Goal: Task Accomplishment & Management: Manage account settings

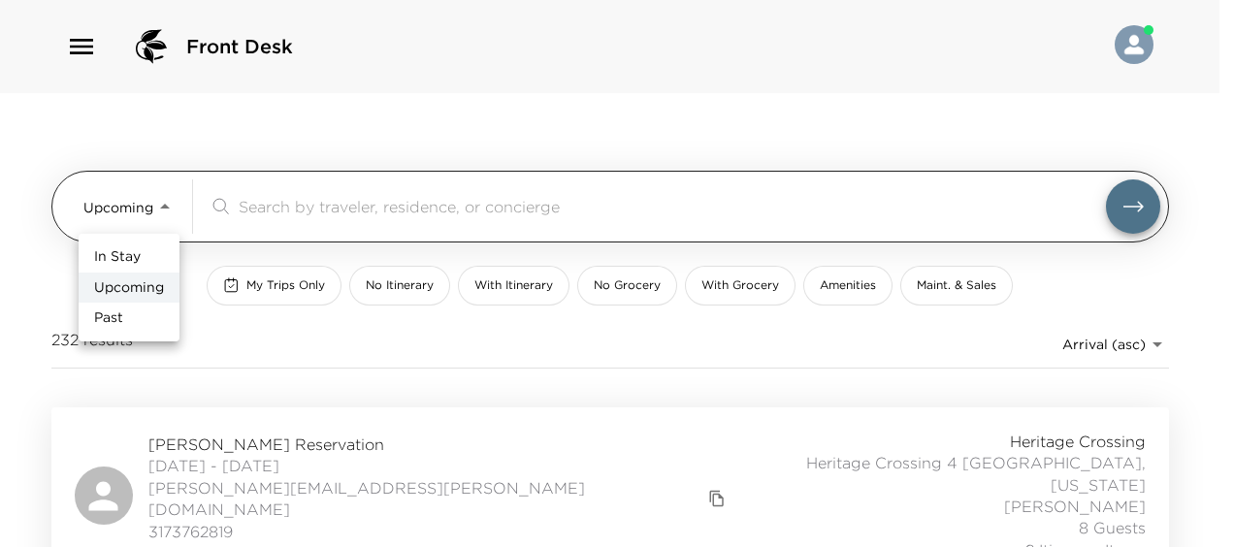
click at [147, 192] on body "Front Desk Upcoming Upcoming ​ My Trips Only No Itinerary With Itinerary No Gro…" at bounding box center [617, 273] width 1234 height 547
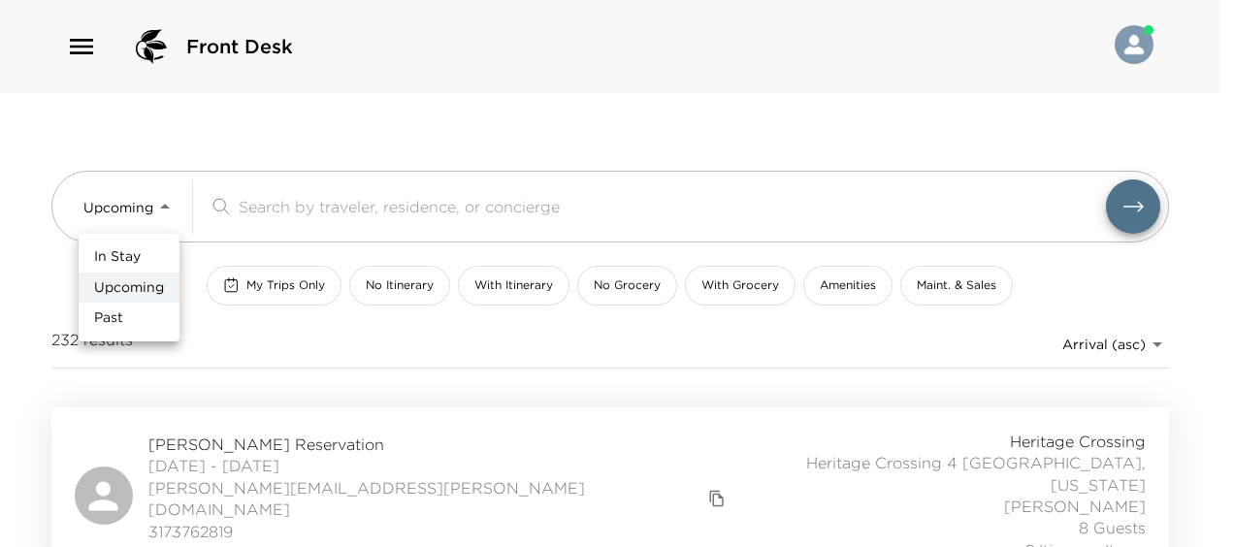
click at [277, 473] on div at bounding box center [617, 273] width 1234 height 547
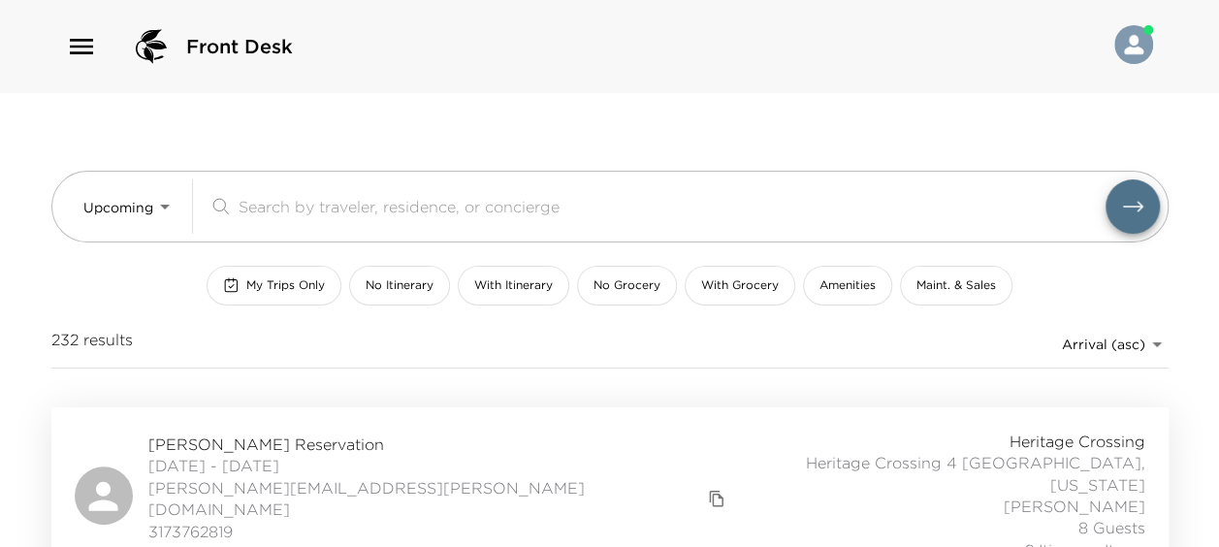
drag, startPoint x: 277, startPoint y: 467, endPoint x: 278, endPoint y: 447, distance: 20.4
click at [277, 465] on div "In Stay Upcoming Past" at bounding box center [609, 273] width 1219 height 547
click at [278, 441] on span "Spencer Cage Reservation" at bounding box center [439, 443] width 583 height 21
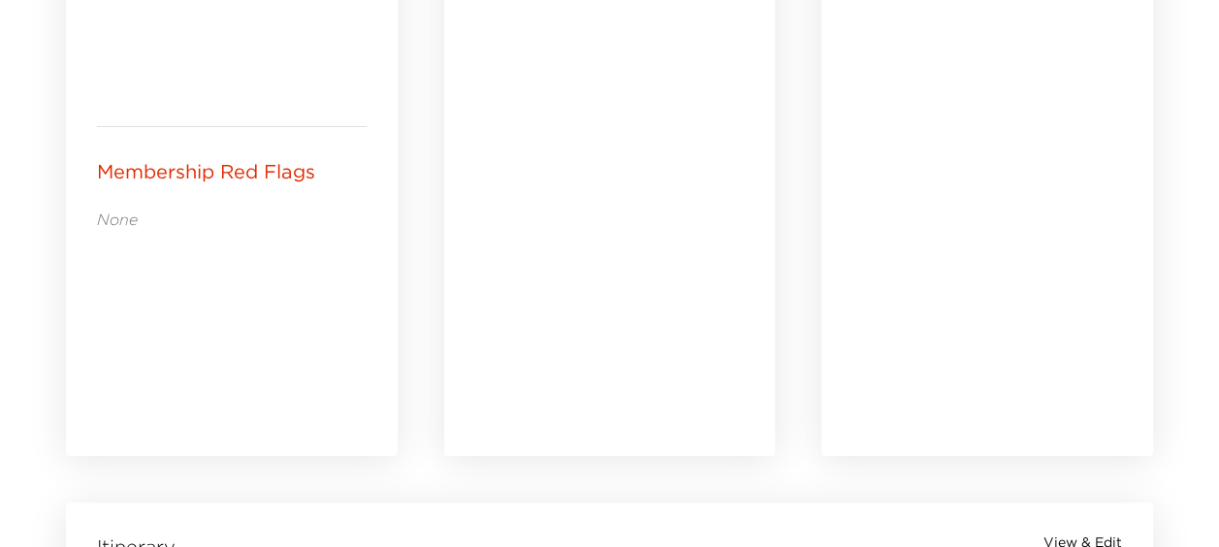
scroll to position [1261, 0]
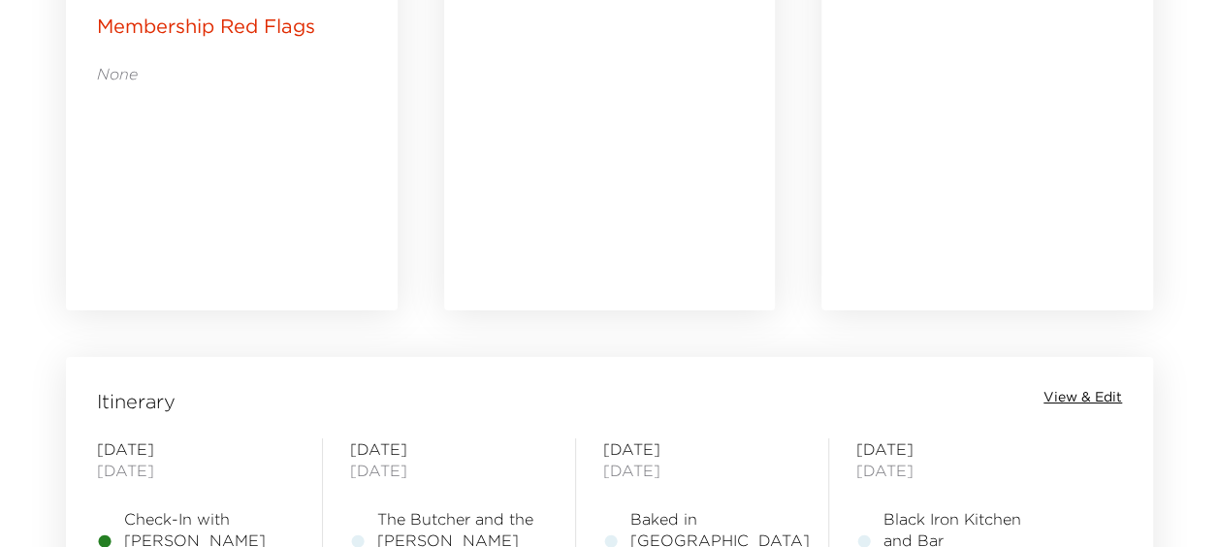
click at [1096, 397] on span "View & Edit" at bounding box center [1082, 397] width 79 height 19
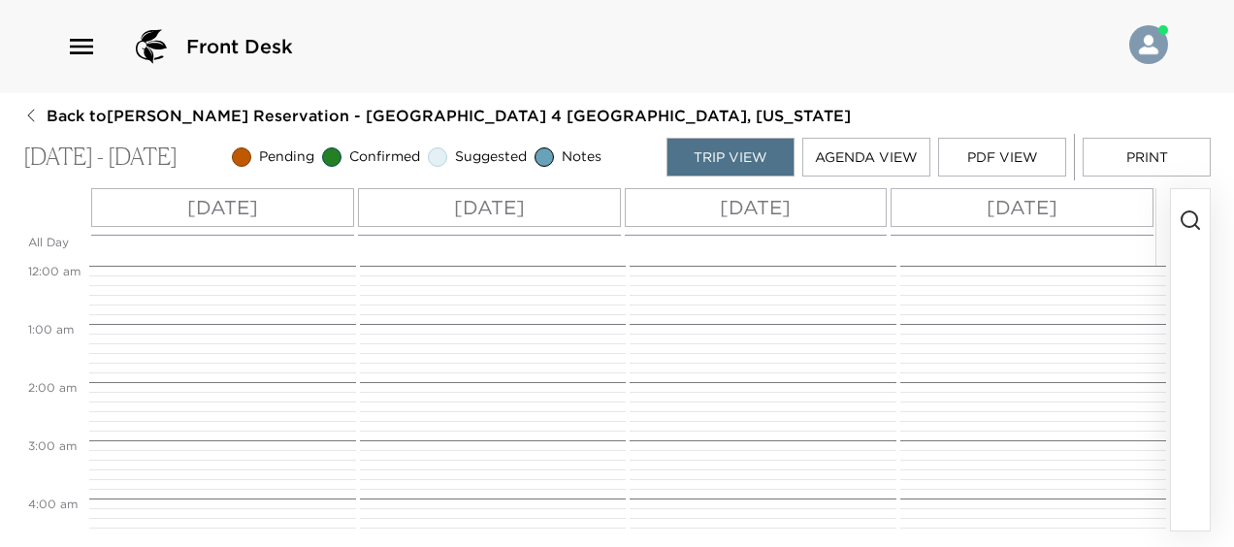
scroll to position [465, 0]
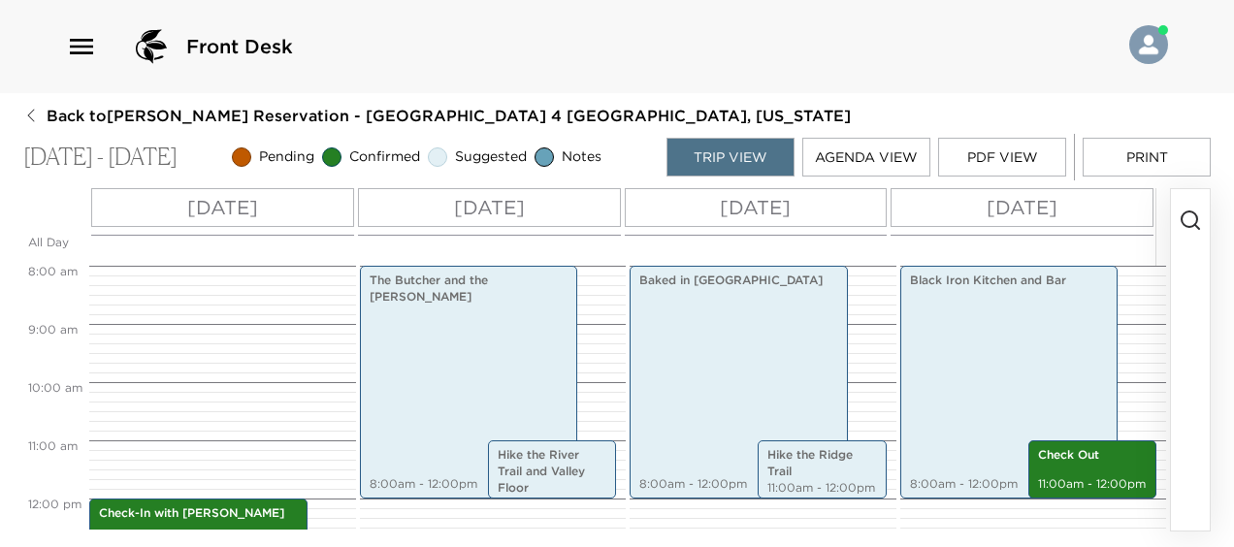
click at [1103, 141] on button "Print" at bounding box center [1146, 157] width 128 height 39
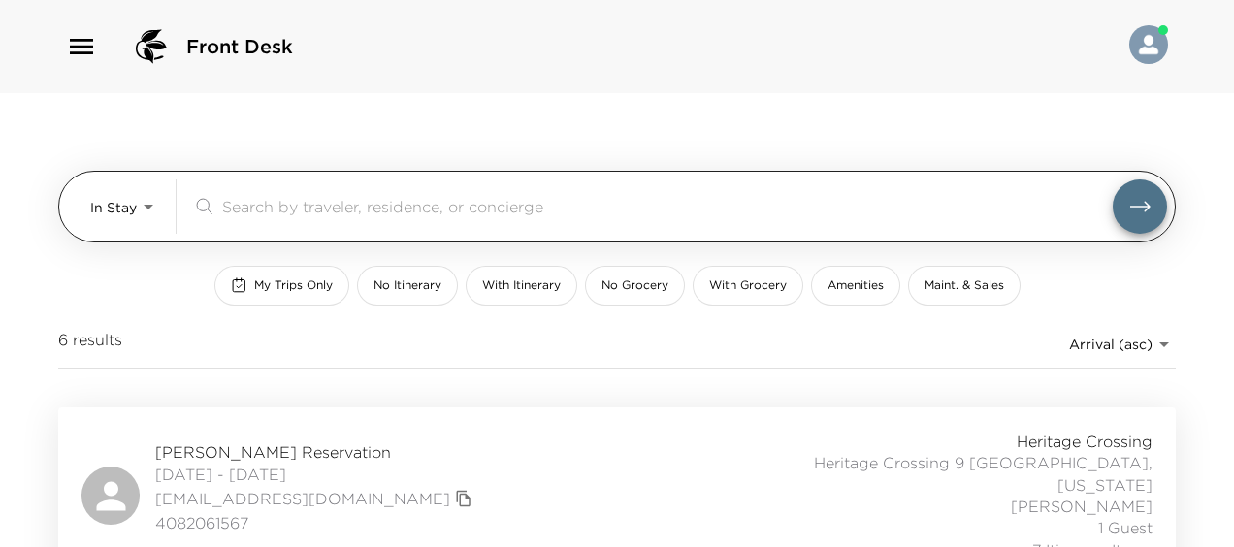
click at [118, 208] on body "Front Desk In Stay In-Stay ​ My Trips Only No Itinerary With Itinerary No Groce…" at bounding box center [617, 273] width 1234 height 547
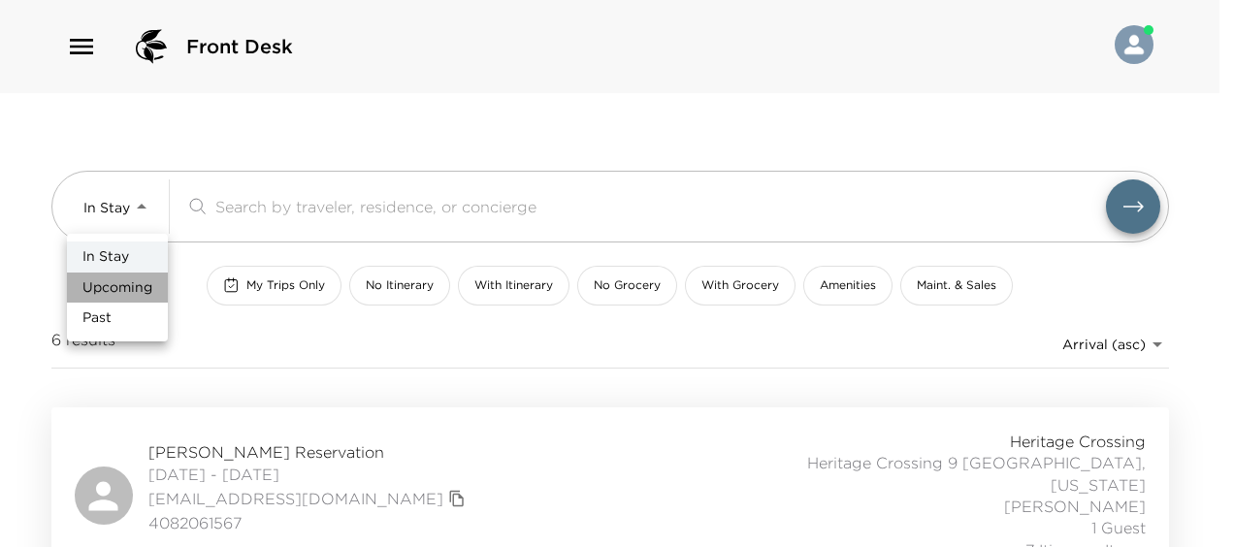
click at [140, 292] on span "Upcoming" at bounding box center [117, 287] width 70 height 19
type input "Upcoming"
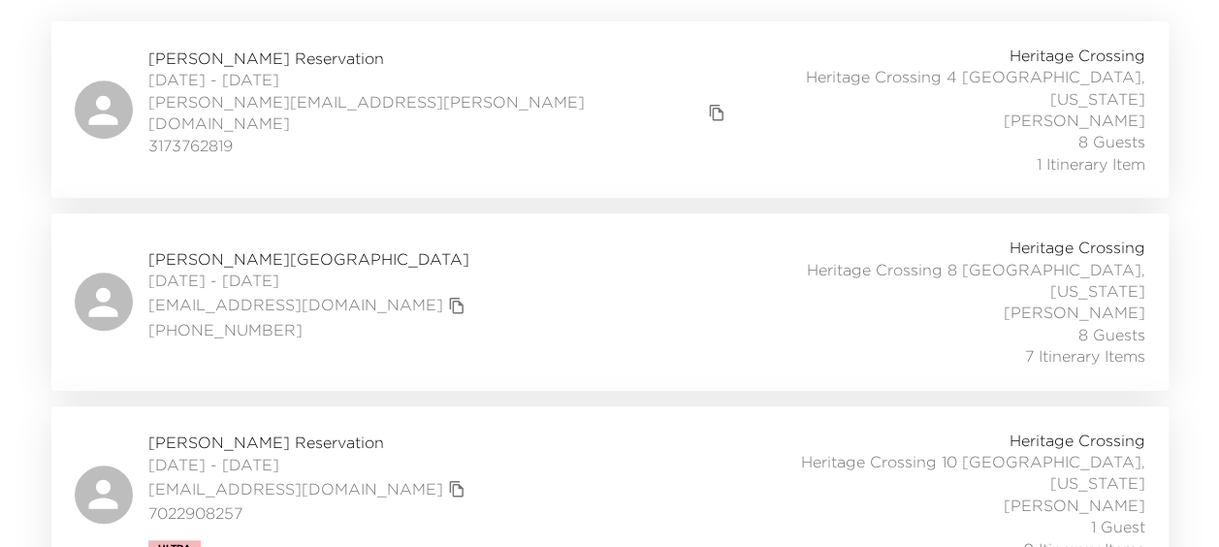
scroll to position [388, 0]
click at [266, 52] on span "Spencer Cage Reservation" at bounding box center [439, 56] width 583 height 21
click at [219, 46] on span "Spencer Cage Reservation" at bounding box center [439, 56] width 583 height 21
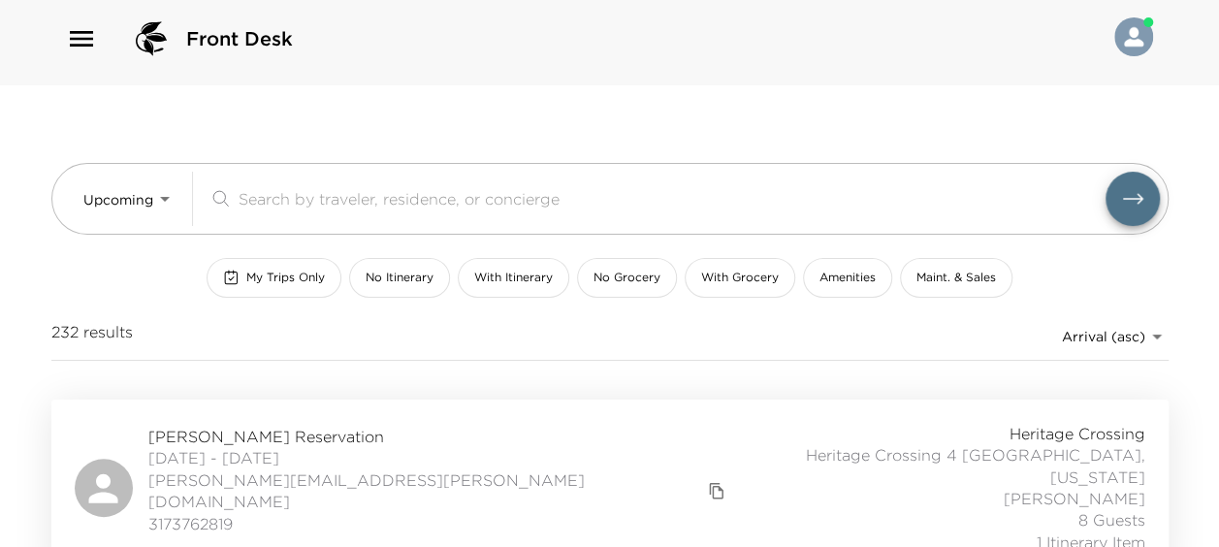
scroll to position [0, 0]
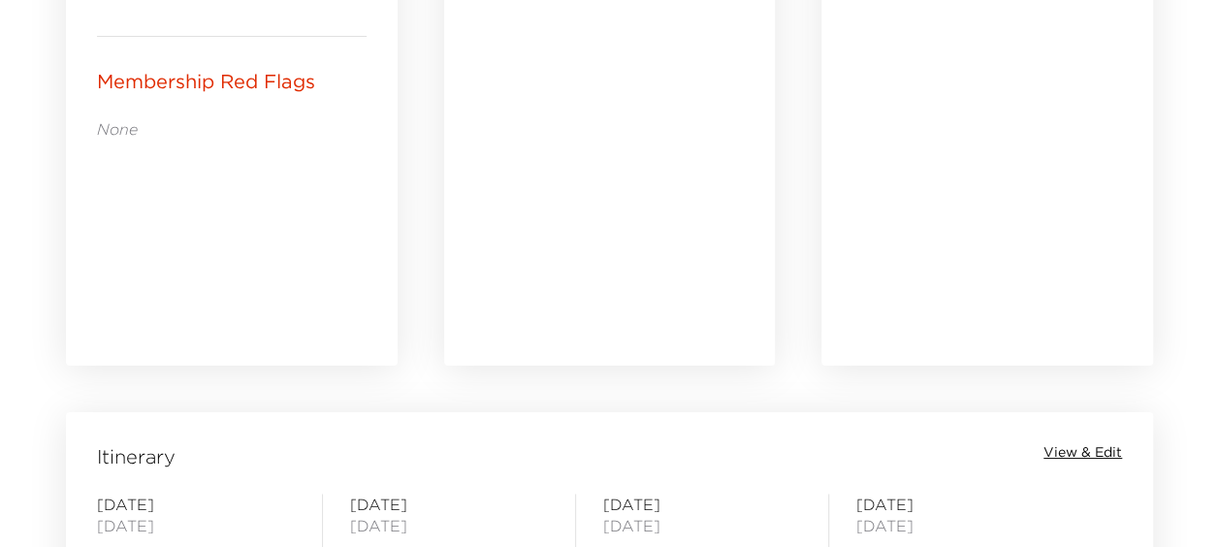
scroll to position [1358, 0]
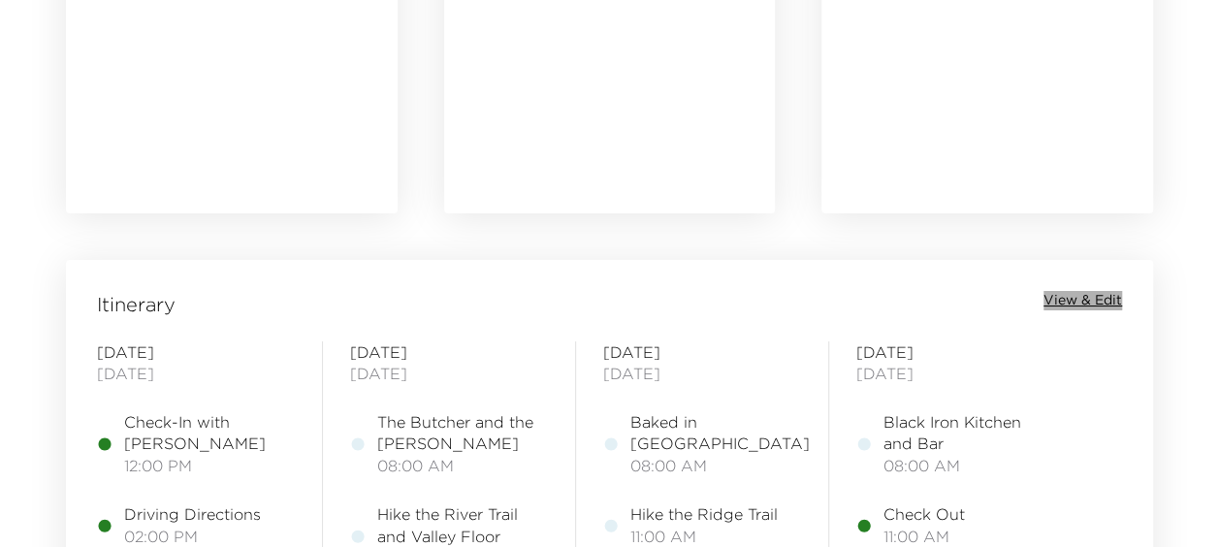
click at [1109, 297] on span "View & Edit" at bounding box center [1082, 300] width 79 height 19
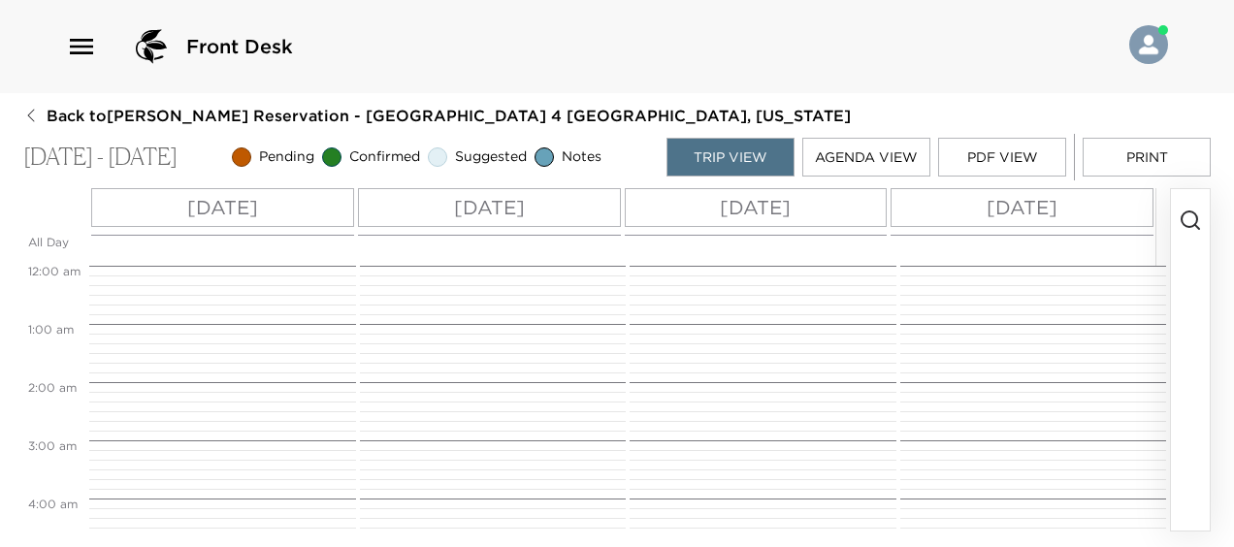
scroll to position [465, 0]
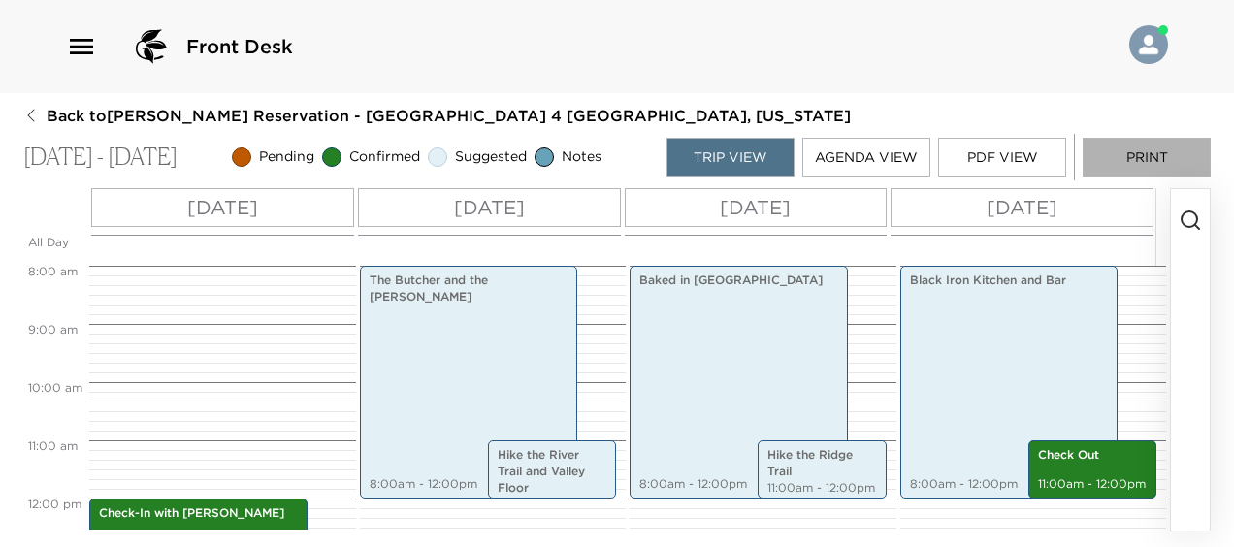
click at [1111, 154] on button "Print" at bounding box center [1146, 157] width 128 height 39
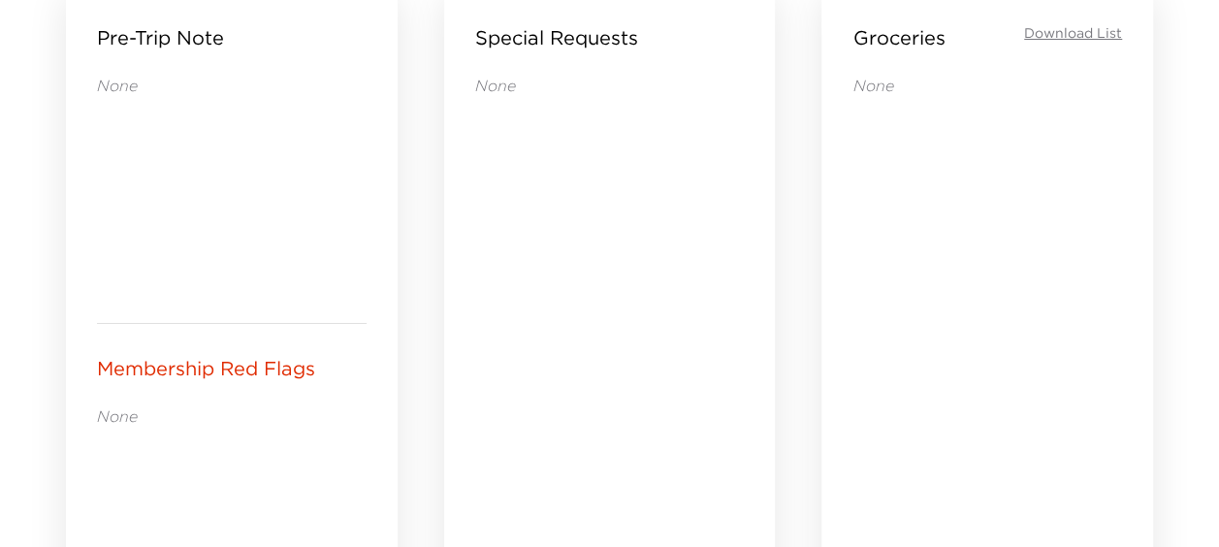
scroll to position [1164, 0]
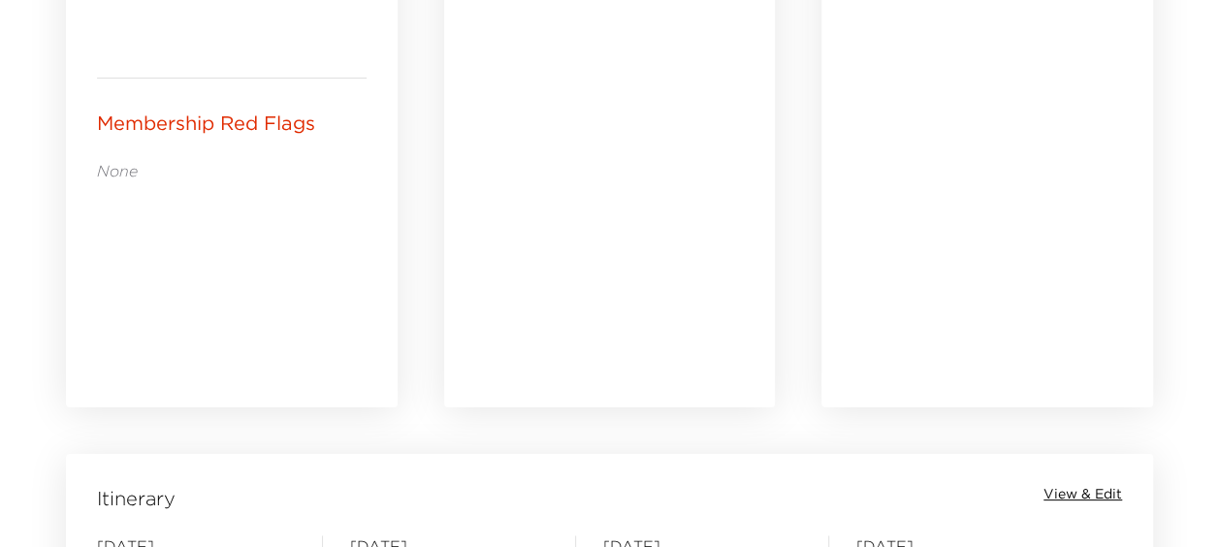
click at [1080, 497] on span "View & Edit" at bounding box center [1082, 494] width 79 height 19
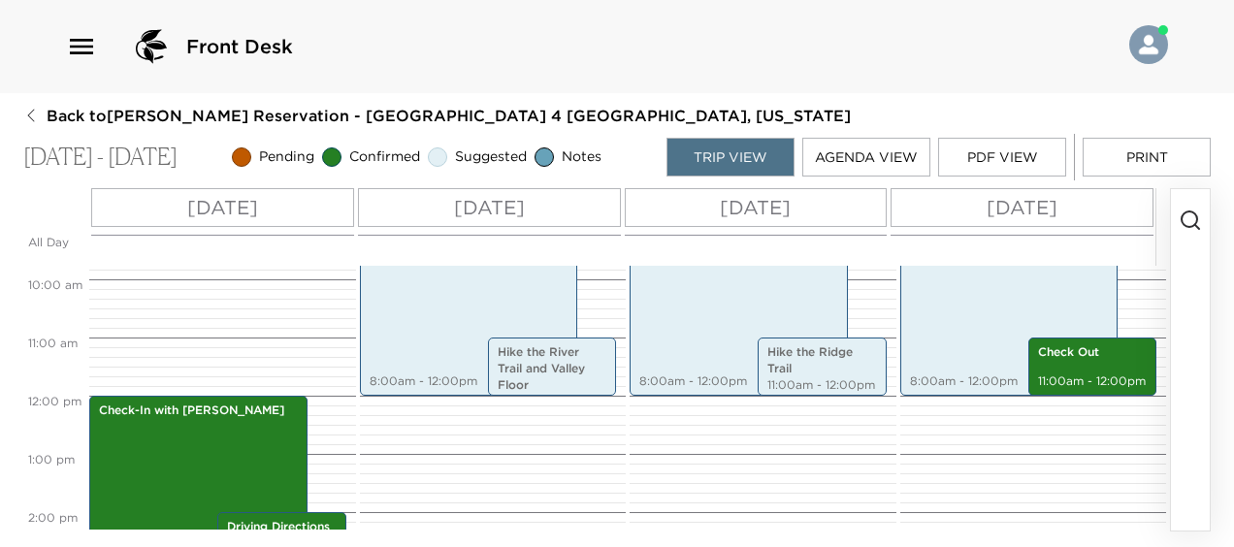
scroll to position [756, 0]
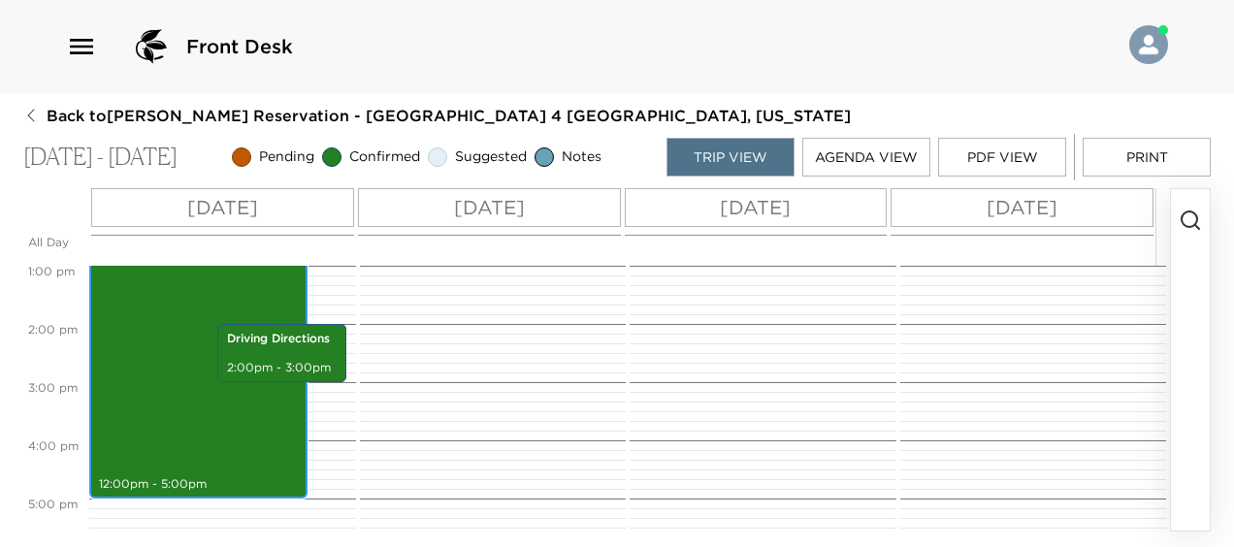
click at [208, 303] on div "Check-In with Kent 12:00pm - 5:00pm" at bounding box center [198, 352] width 207 height 285
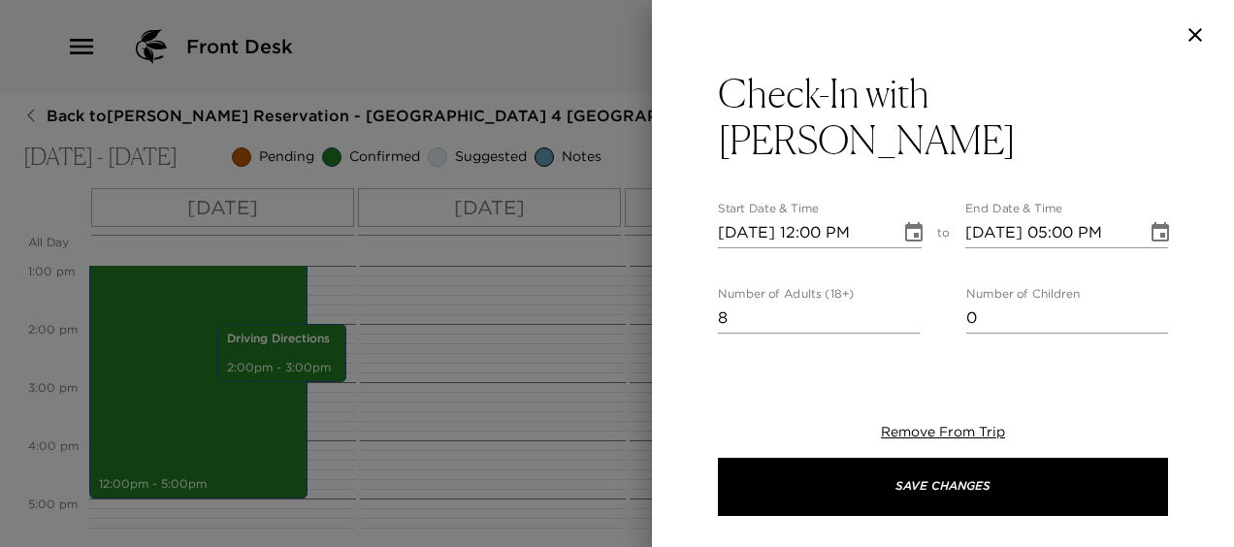
click at [1200, 35] on icon "button" at bounding box center [1194, 34] width 23 height 23
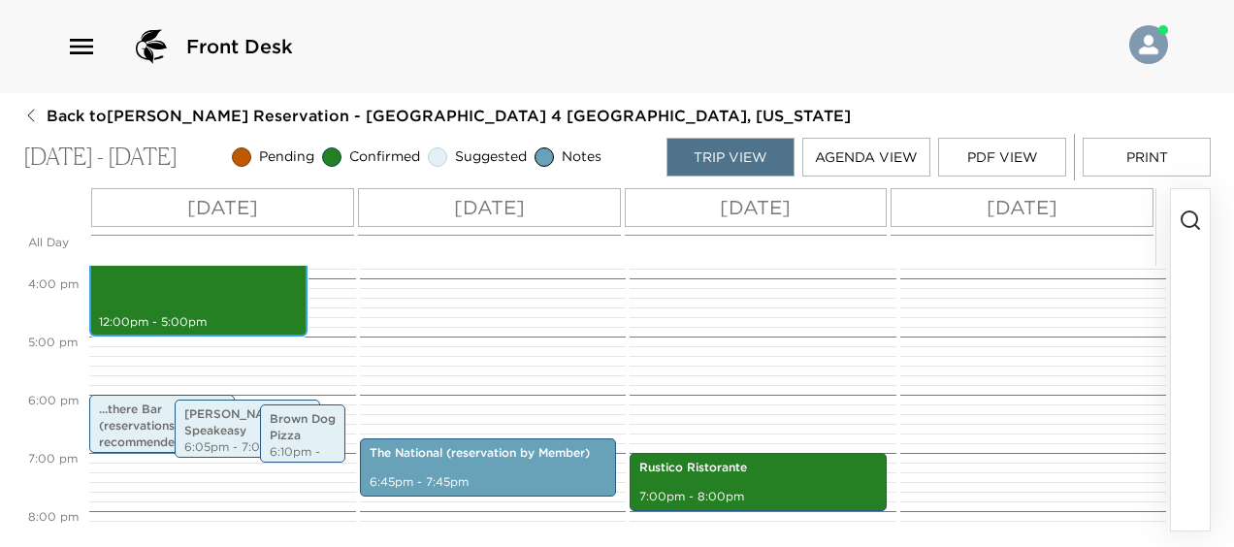
scroll to position [627, 0]
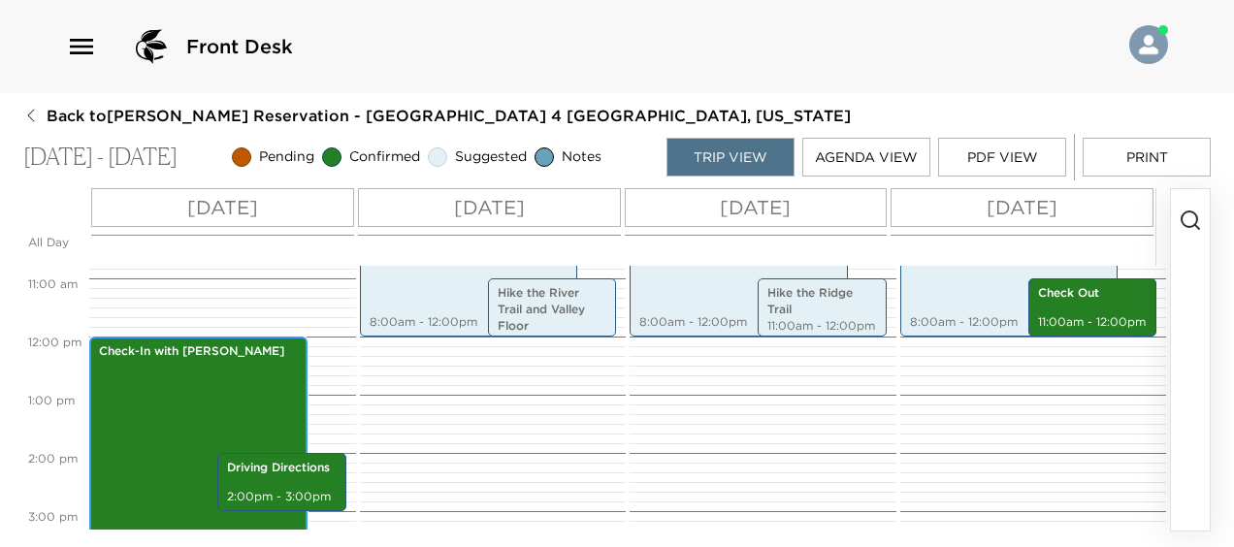
click at [175, 355] on p "Check-In with [PERSON_NAME]" at bounding box center [198, 351] width 199 height 16
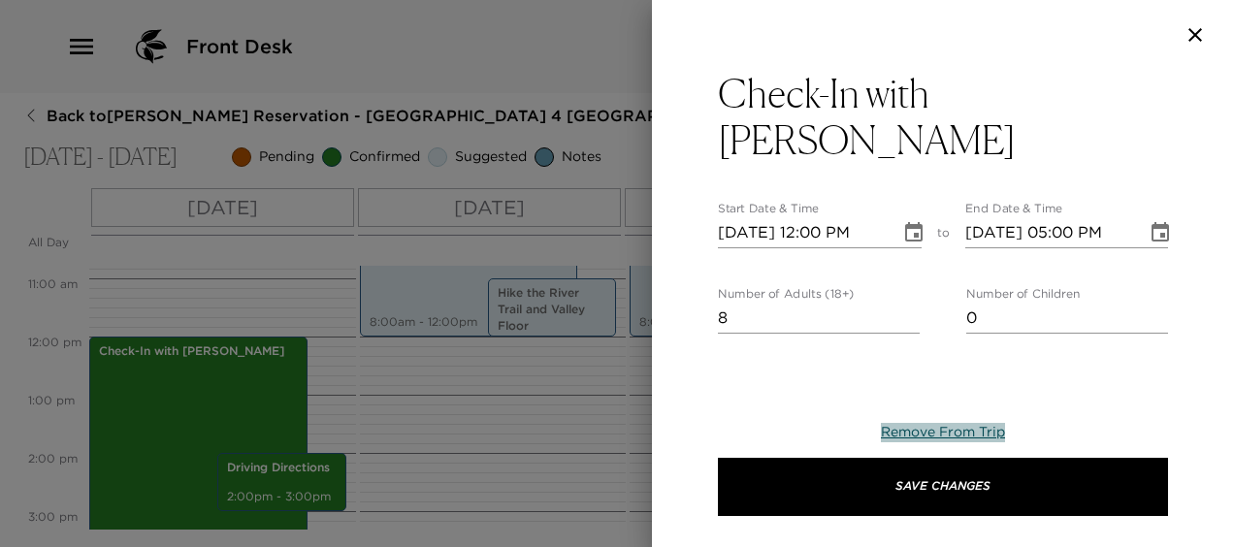
click at [915, 426] on span "Remove From Trip" at bounding box center [943, 431] width 124 height 17
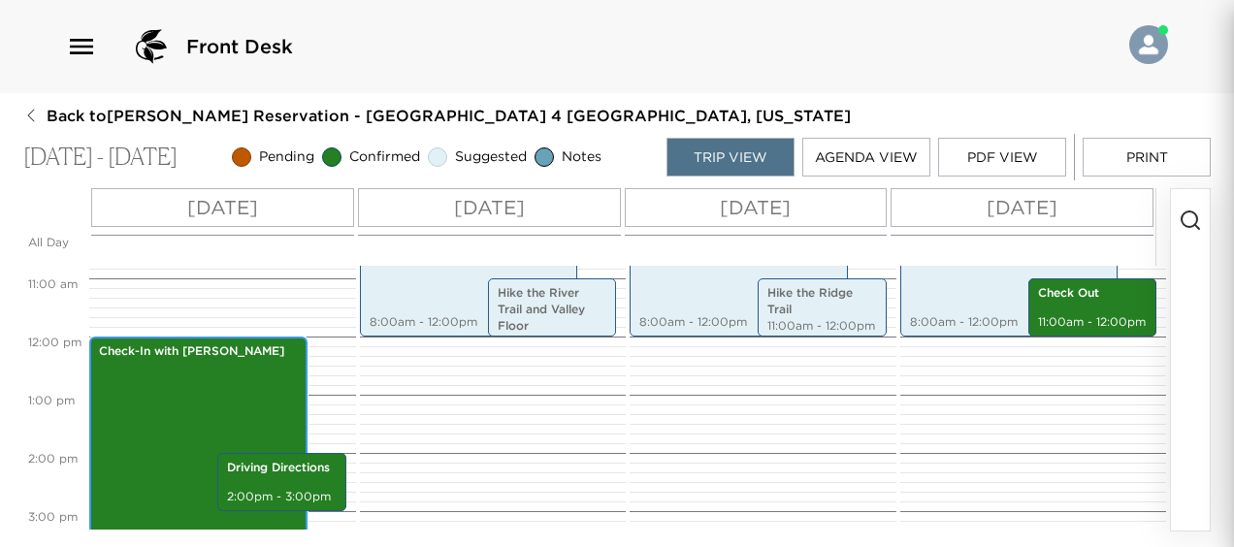
scroll to position [698, 0]
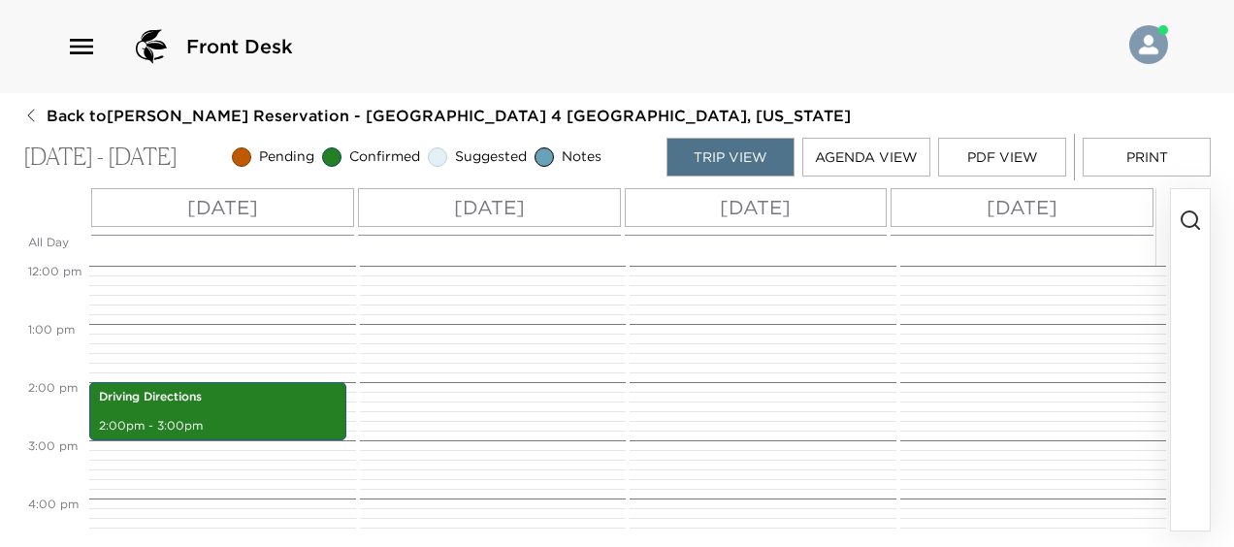
click at [201, 210] on p "[DATE]" at bounding box center [222, 207] width 71 height 29
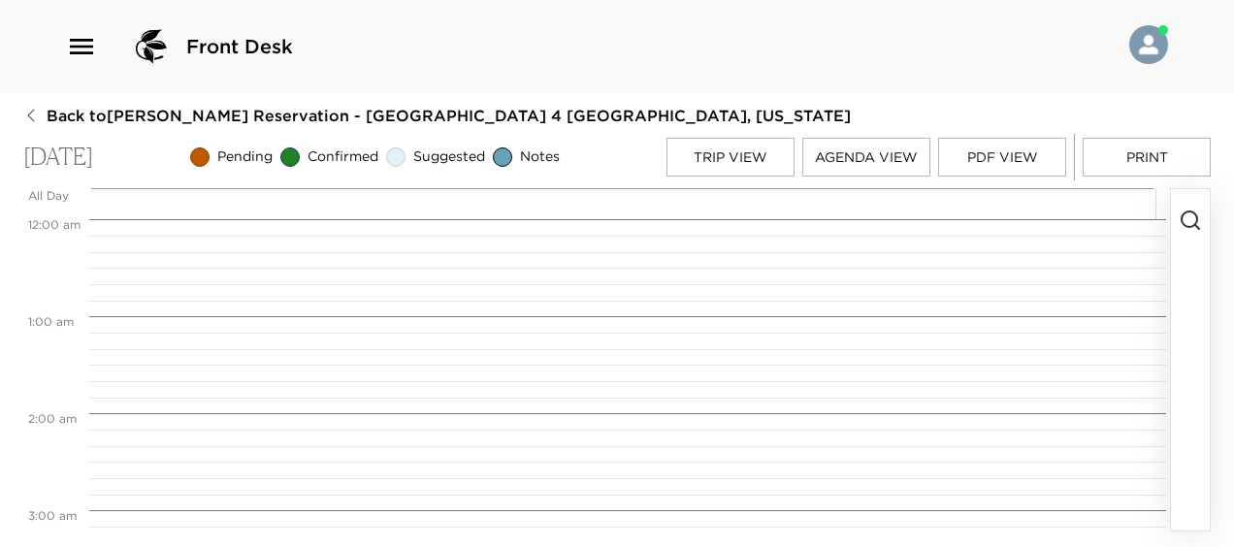
scroll to position [1358, 0]
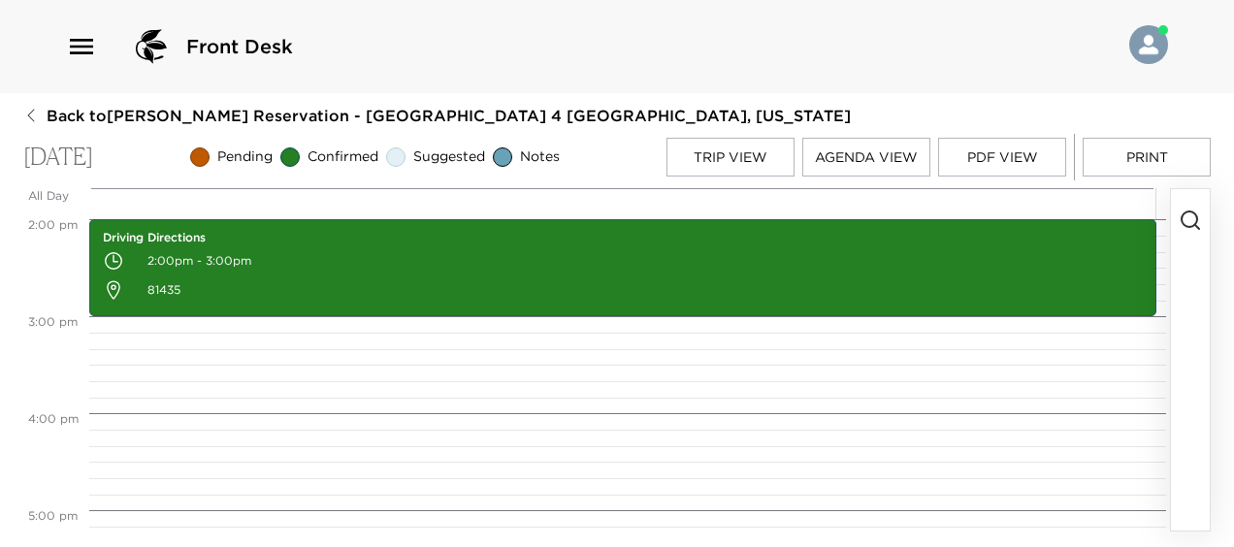
click at [1187, 227] on icon "button" at bounding box center [1189, 219] width 23 height 23
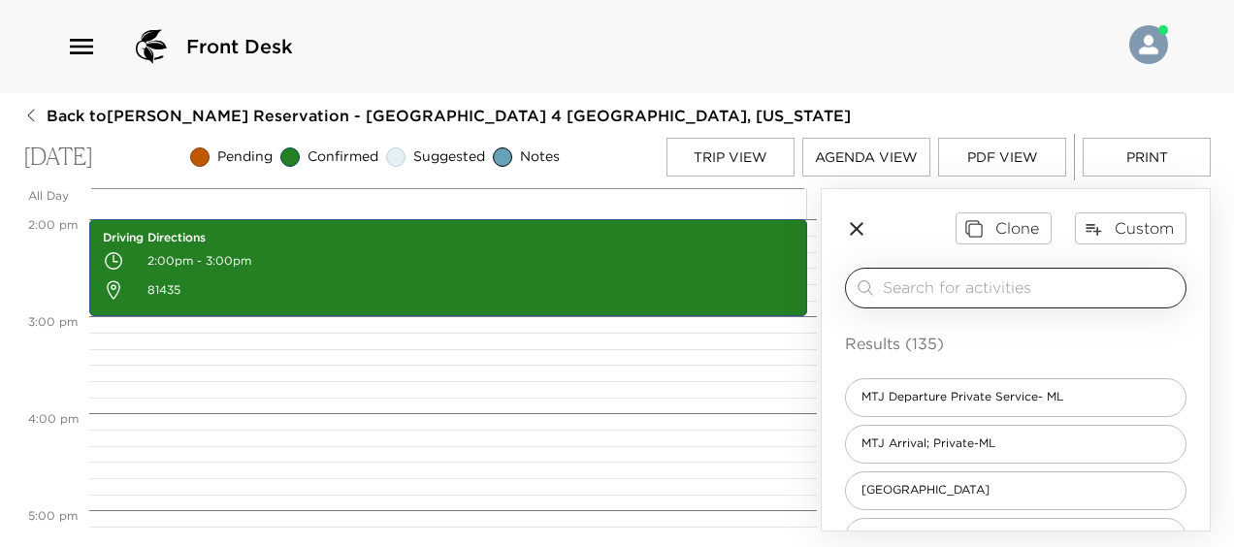
click at [1012, 299] on input "search" at bounding box center [1029, 287] width 295 height 22
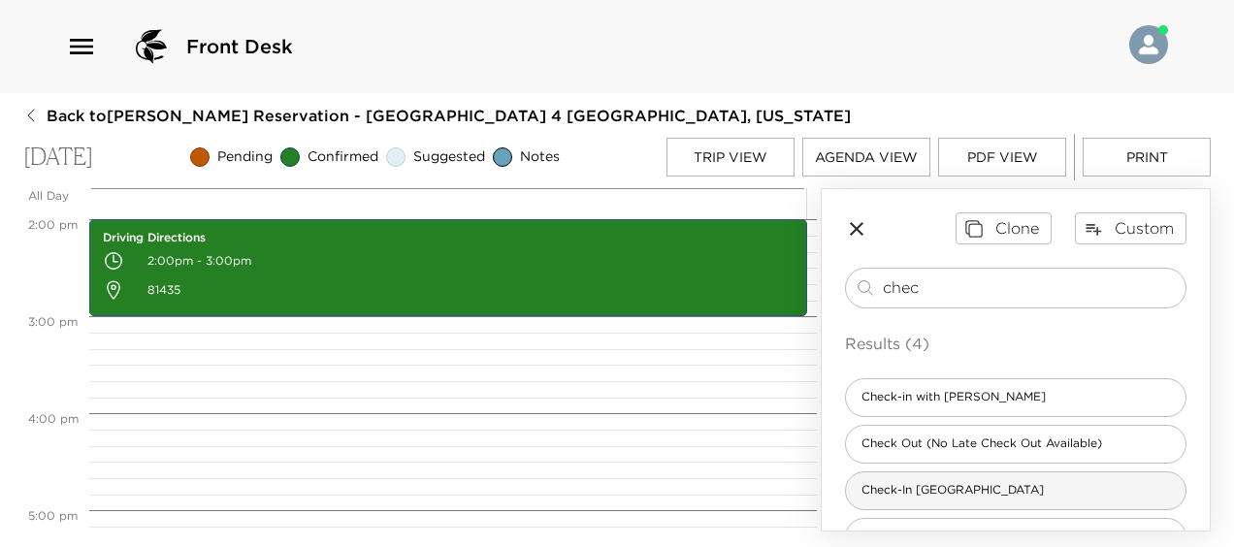
type input "chec"
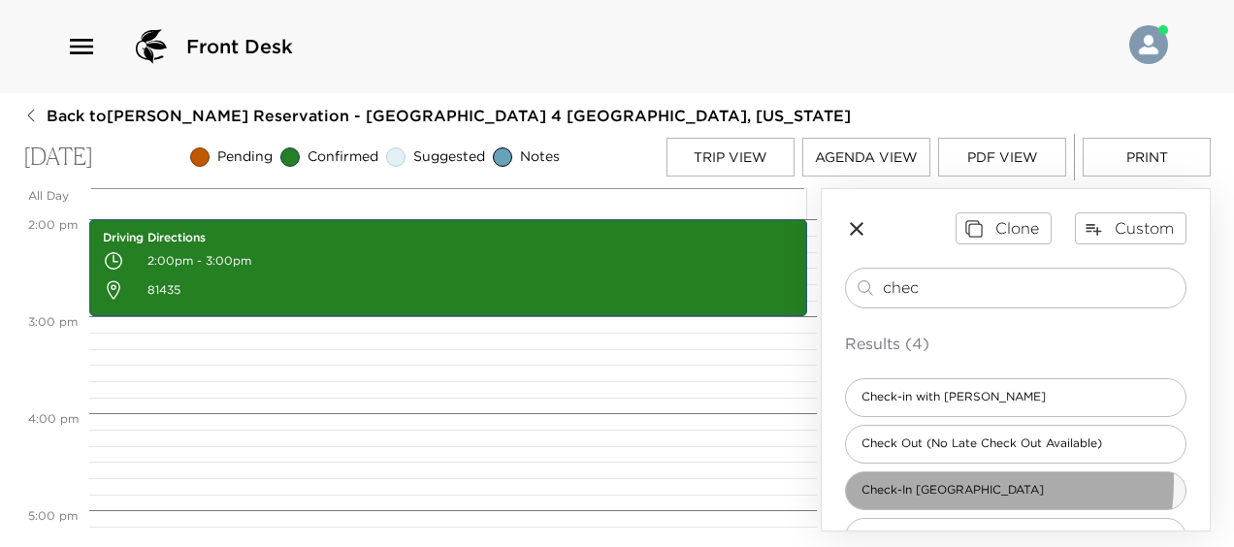
click at [960, 489] on div "Check-In [GEOGRAPHIC_DATA]" at bounding box center [1015, 490] width 341 height 39
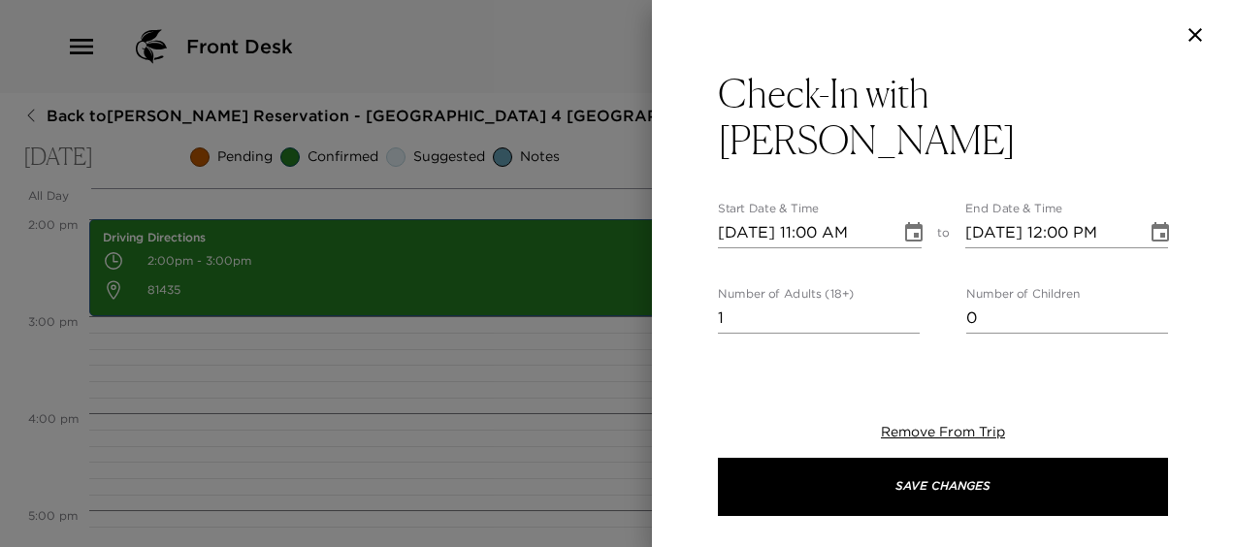
click at [912, 221] on icon "Choose date, selected date is Sep 4, 2025" at bounding box center [913, 232] width 23 height 23
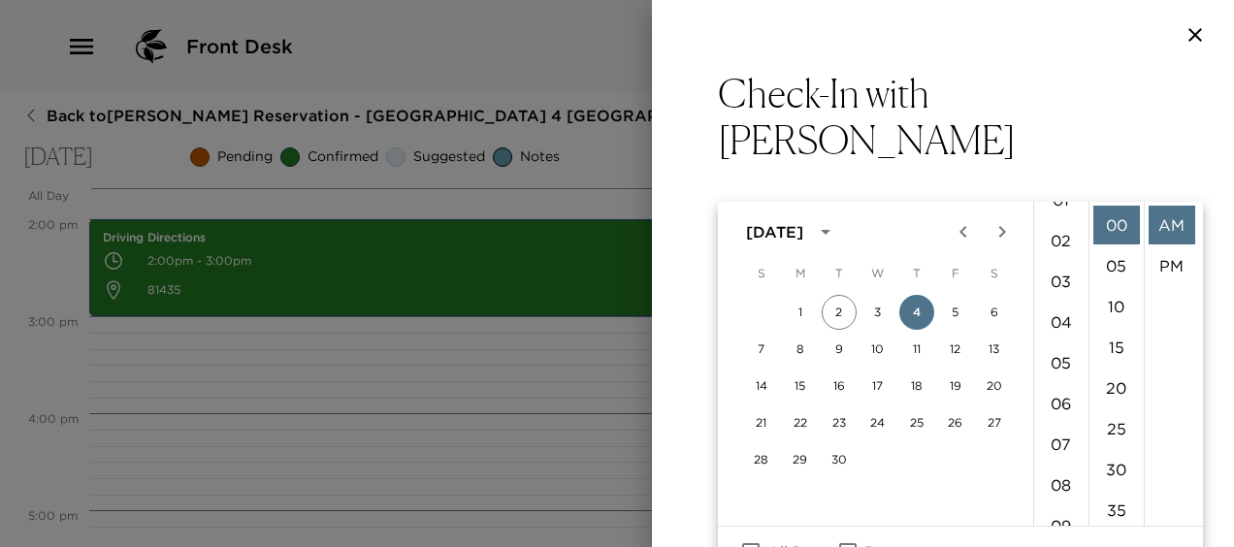
scroll to position [60, 0]
click at [1057, 317] on li "04" at bounding box center [1061, 327] width 47 height 39
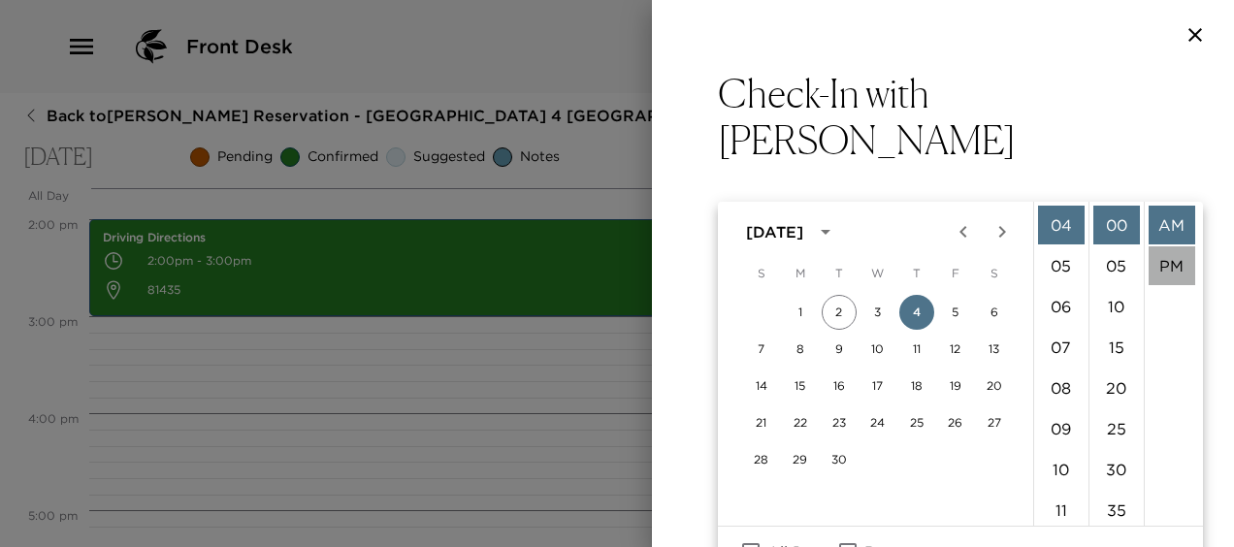
click at [1168, 273] on li "PM" at bounding box center [1171, 265] width 47 height 39
type input "[DATE] 04:00 PM"
type input "[DATE] 05:00 PM"
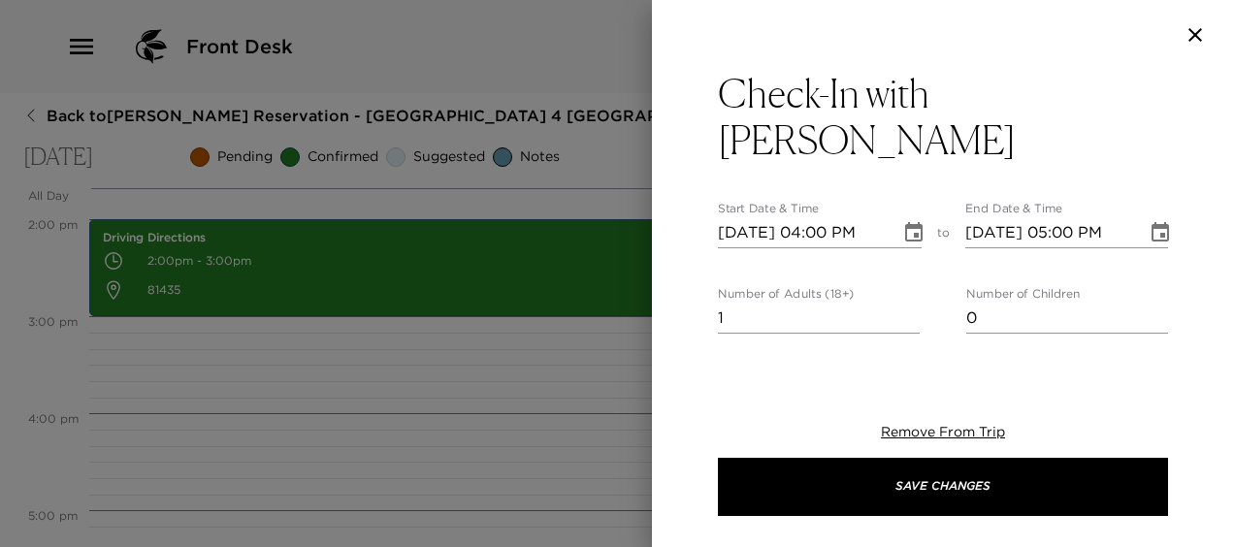
scroll to position [41, 0]
click at [826, 303] on input "1" at bounding box center [819, 318] width 202 height 31
type input "8"
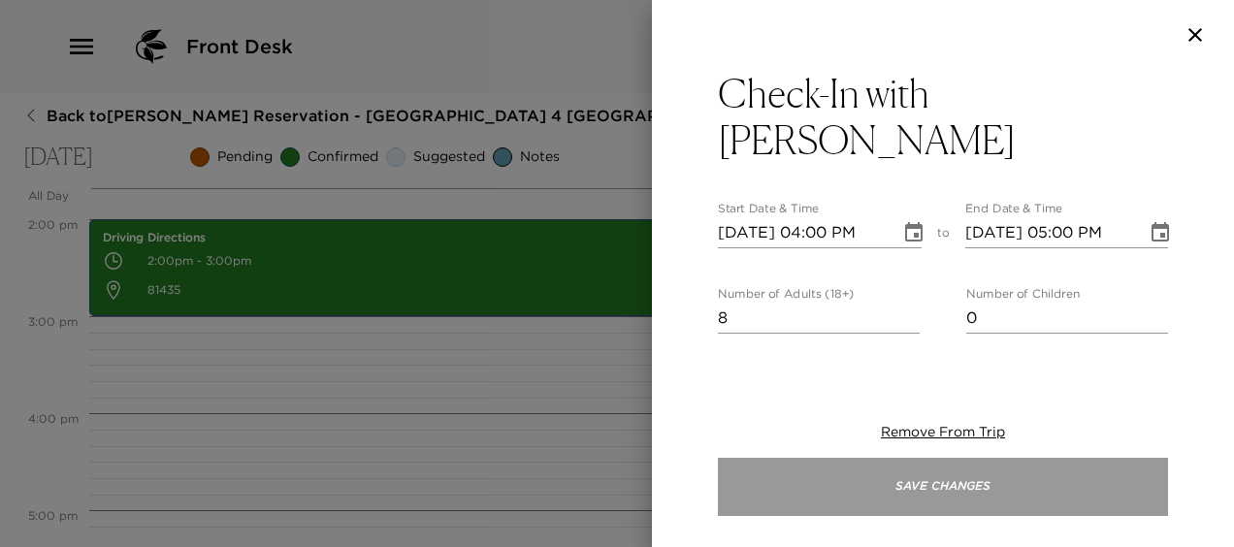
click at [785, 489] on button "Save Changes" at bounding box center [943, 487] width 450 height 58
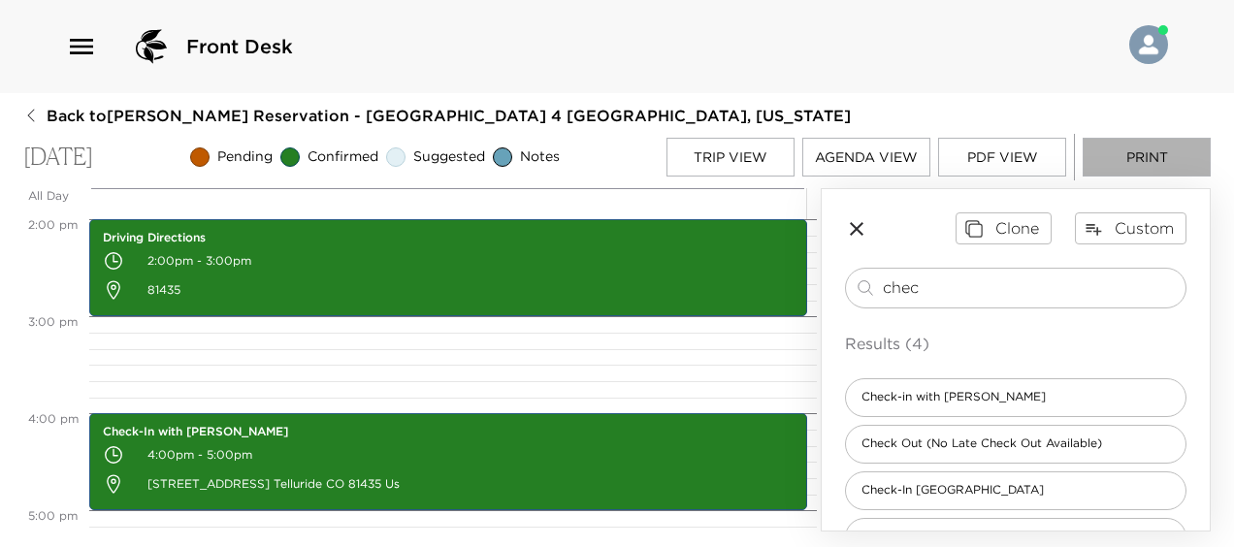
click at [1094, 154] on button "Print" at bounding box center [1146, 157] width 128 height 39
